Goal: Find contact information: Find contact information

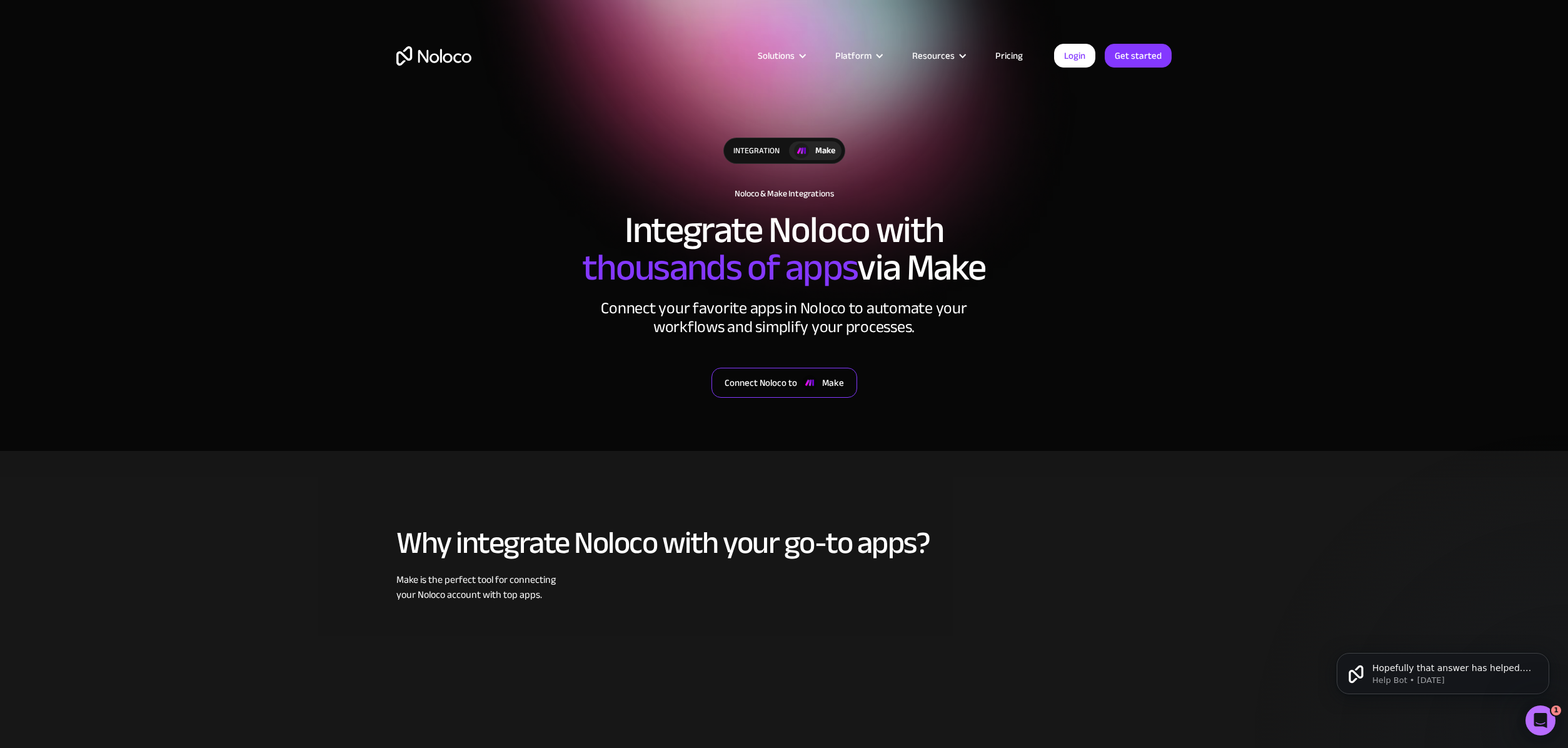
click at [796, 389] on div "Connect Noloco to" at bounding box center [761, 383] width 73 height 16
click at [769, 150] on div "integration" at bounding box center [756, 151] width 65 height 25
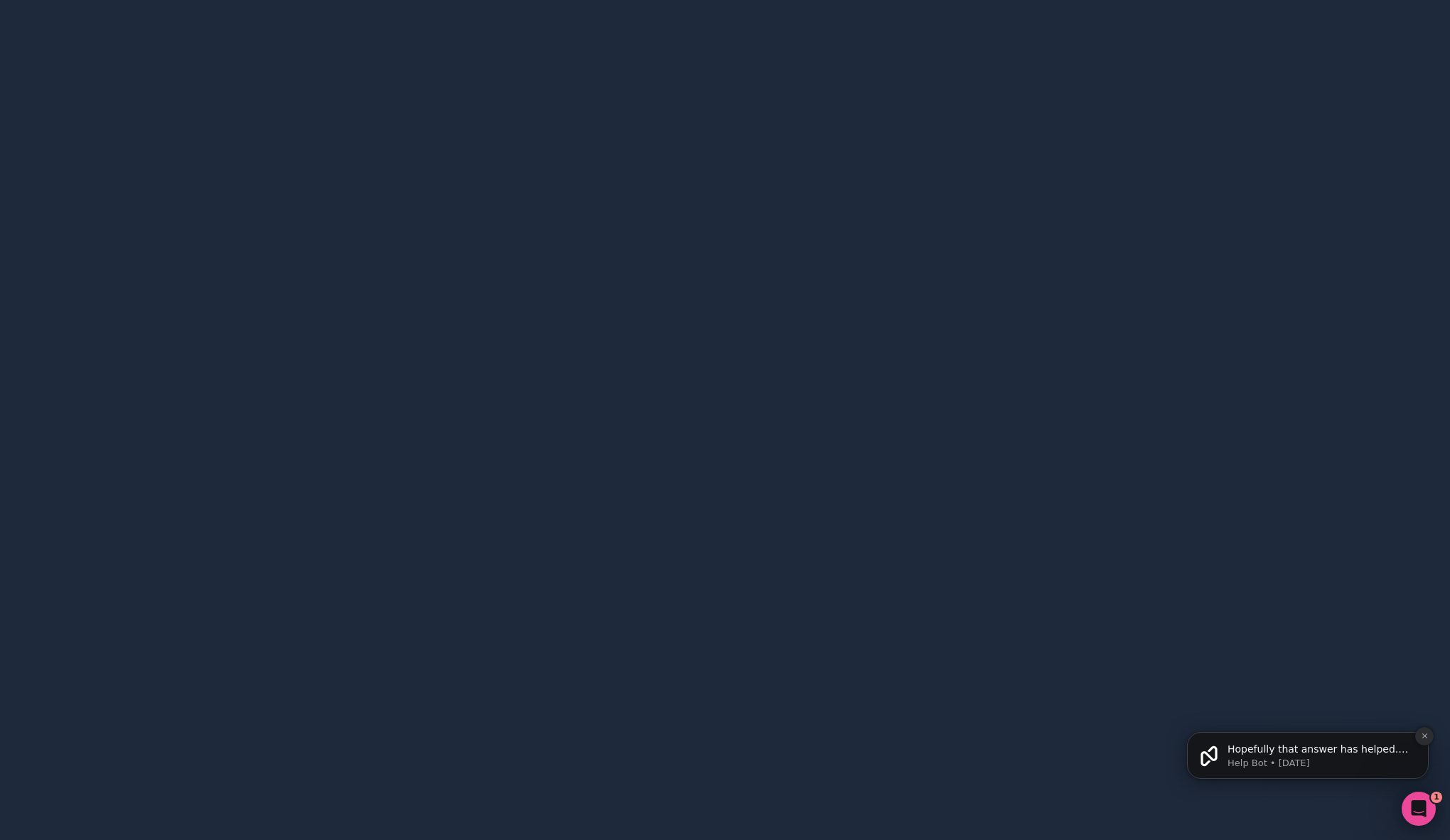
click at [1424, 734] on icon "Dismiss notification" at bounding box center [1424, 736] width 8 height 8
click at [282, 186] on div at bounding box center [725, 420] width 1450 height 840
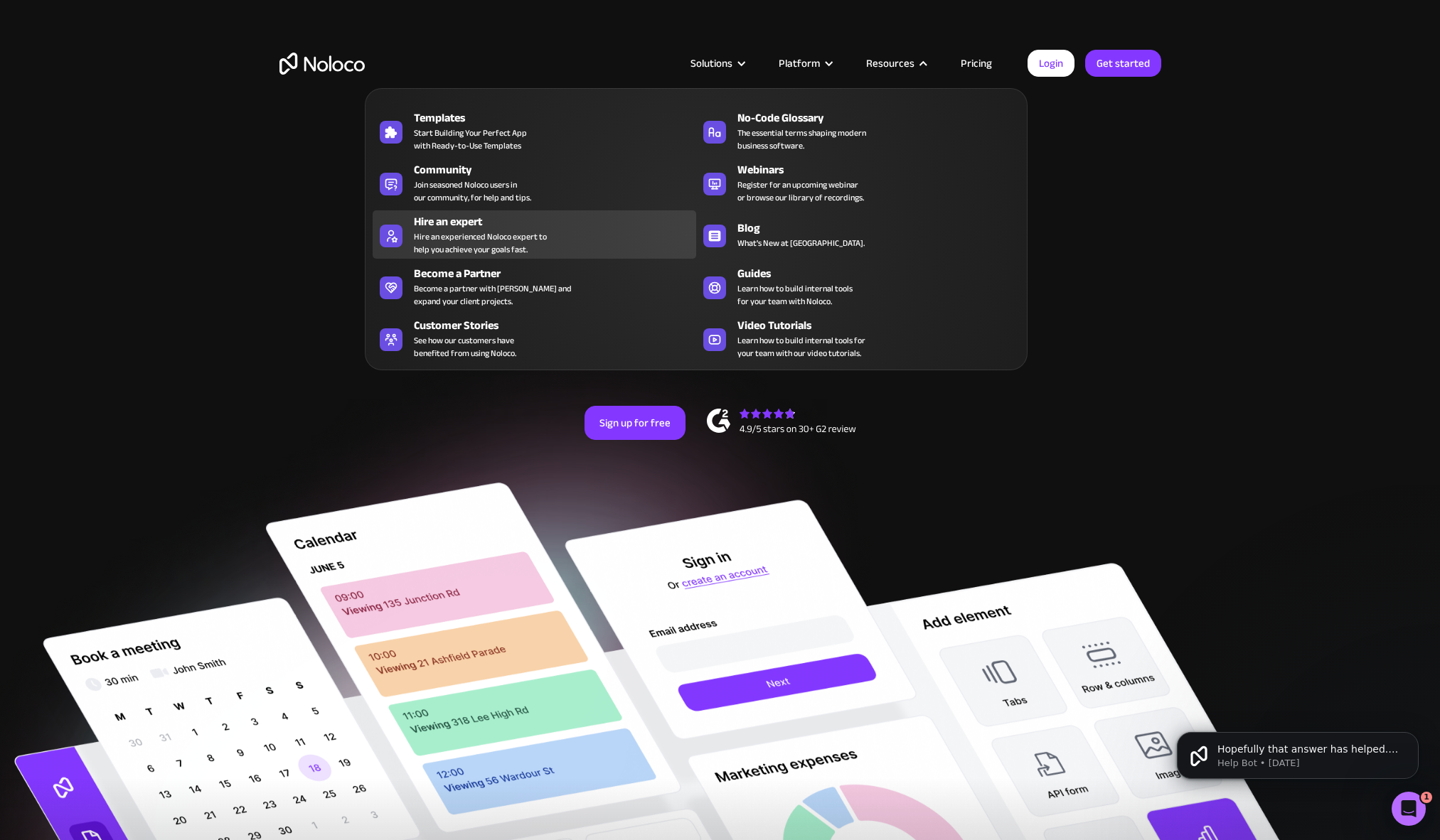
click at [501, 237] on div "Hire an experienced Noloco expert to help you achieve your goals fast." at bounding box center [481, 242] width 133 height 26
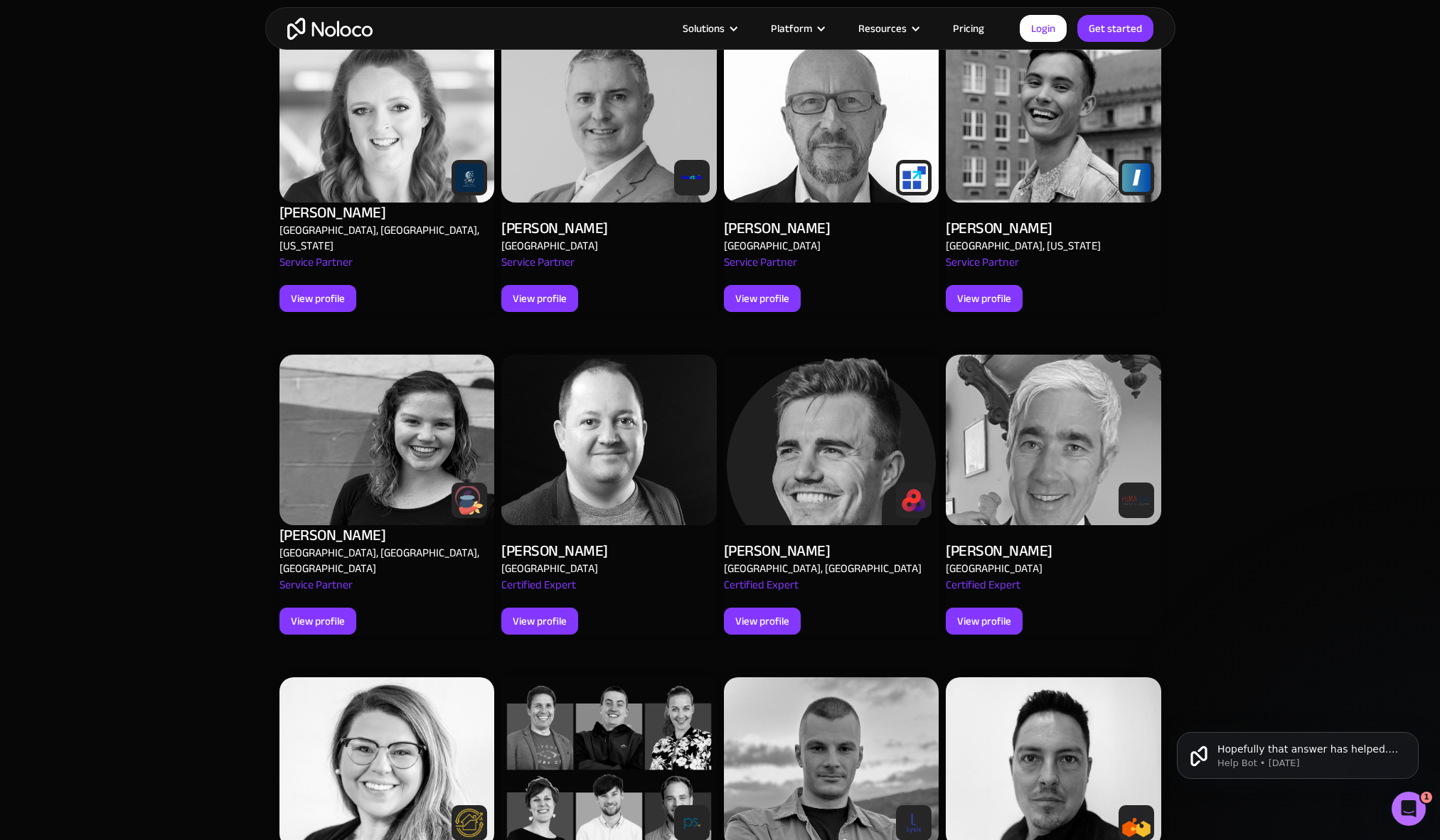
scroll to position [1194, 0]
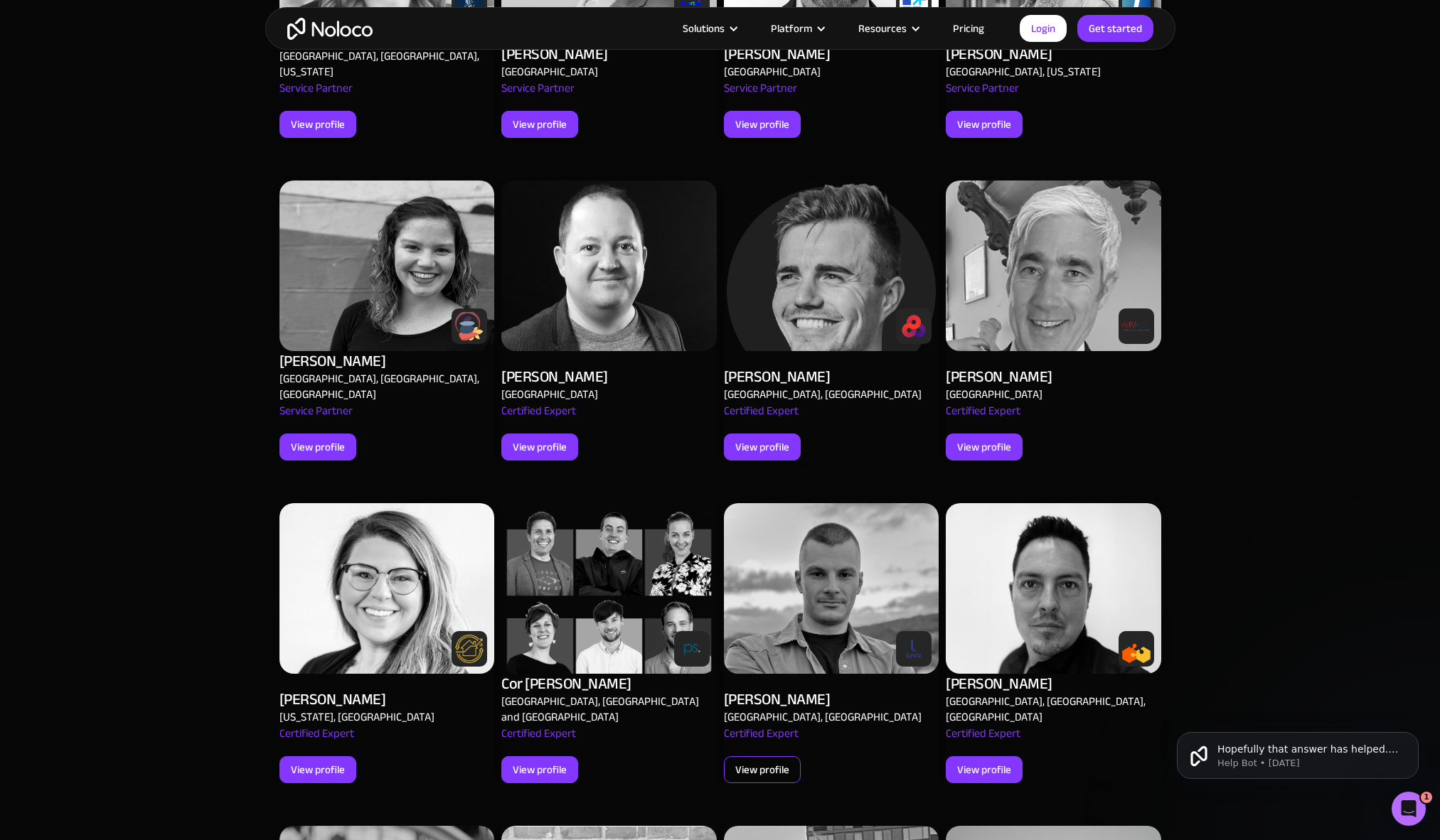
click at [776, 761] on div "View profile" at bounding box center [762, 770] width 54 height 19
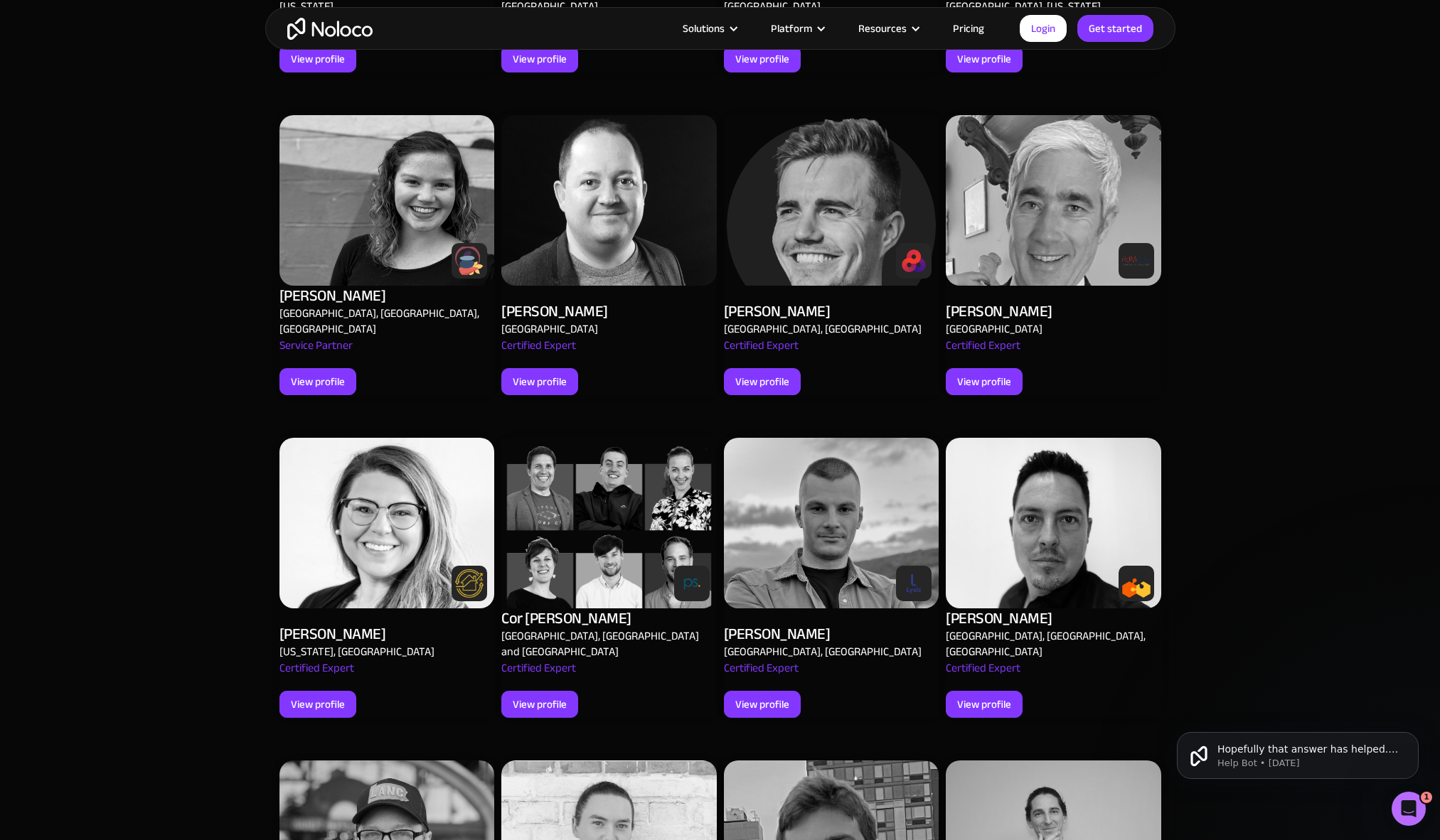
scroll to position [2371, 0]
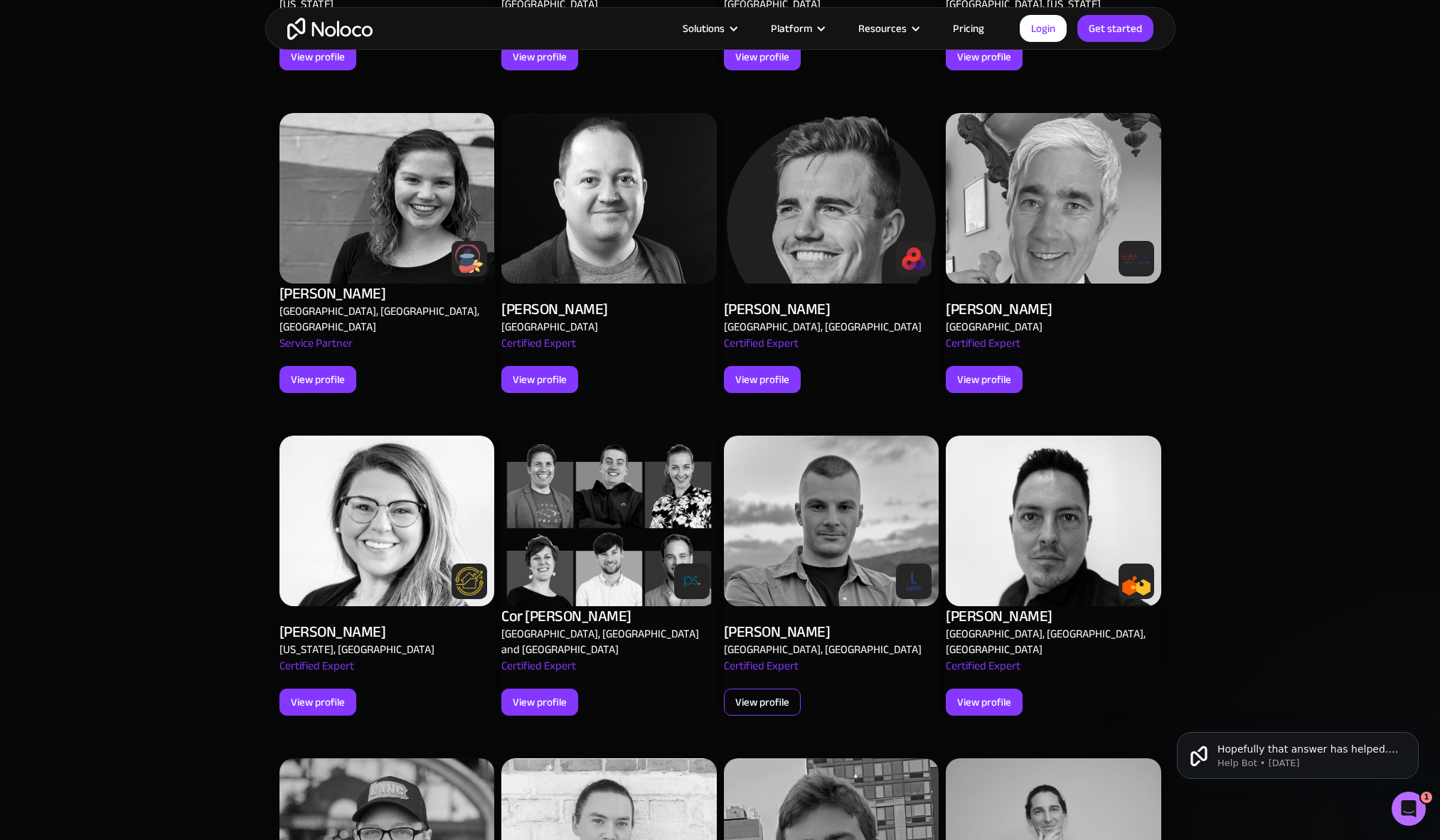
click at [770, 693] on div "View profile" at bounding box center [762, 702] width 54 height 19
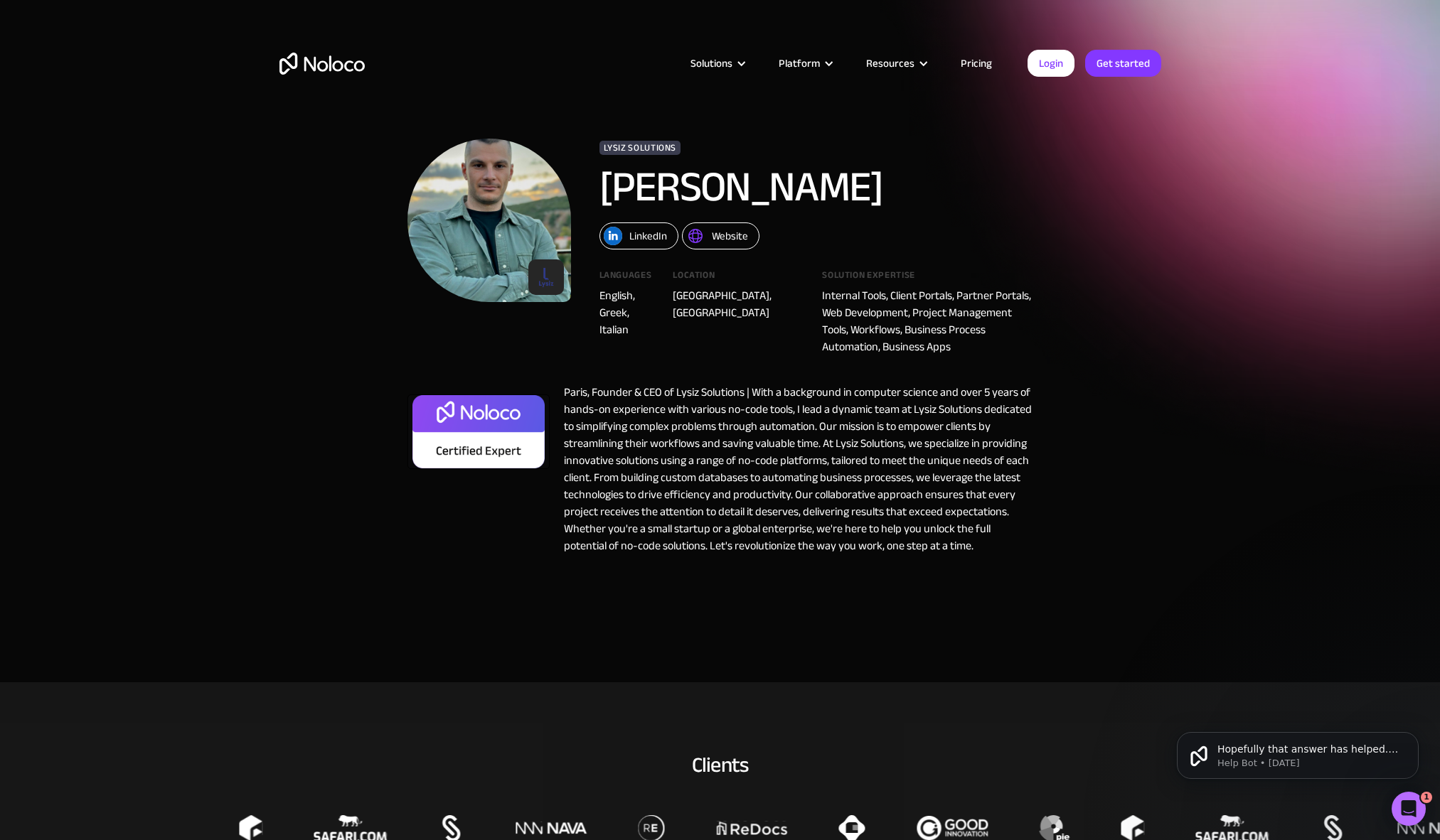
click at [731, 238] on div "Website" at bounding box center [729, 235] width 36 height 19
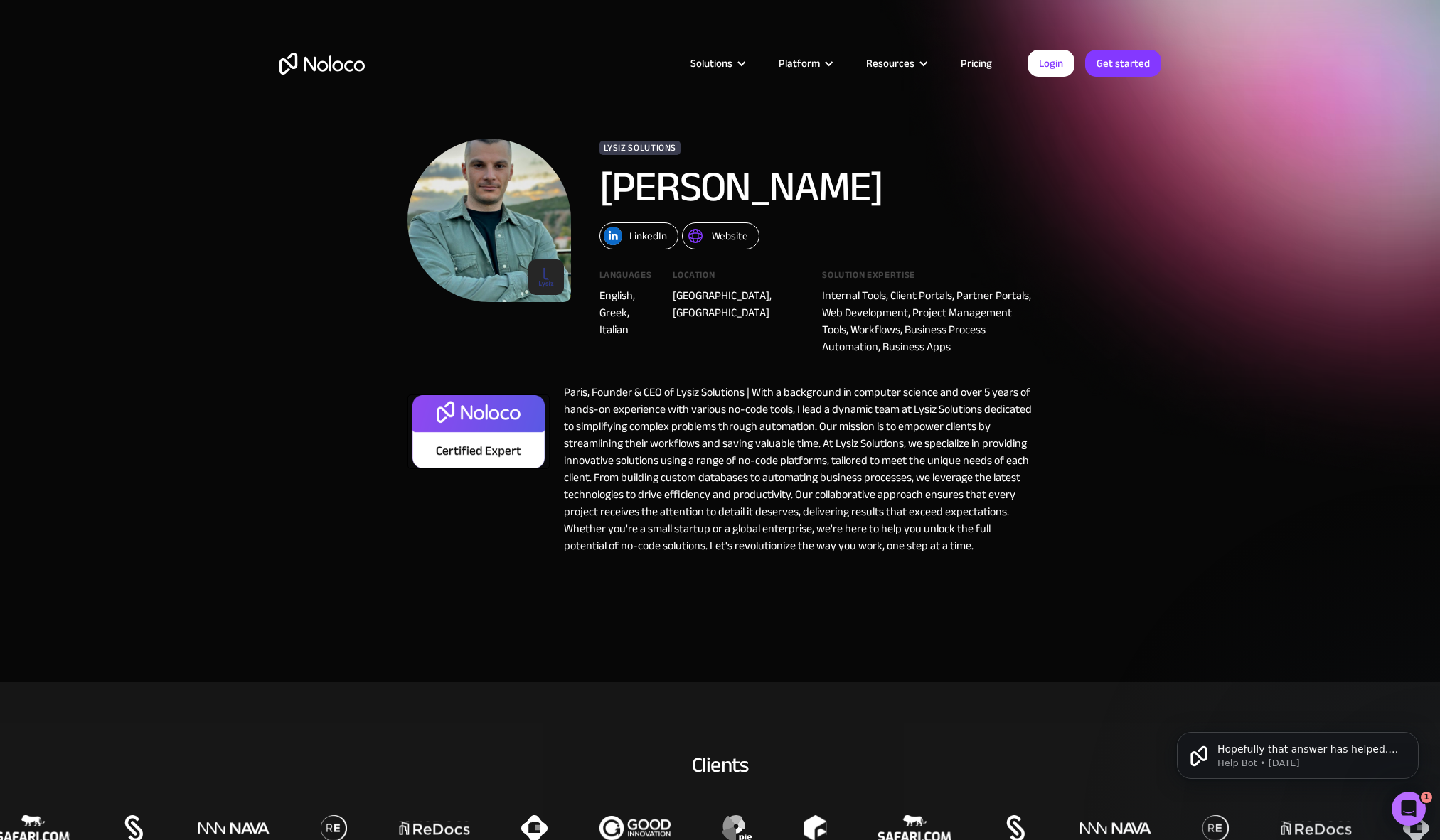
click at [631, 227] on div "LinkedIn" at bounding box center [648, 235] width 37 height 19
